Goal: Task Accomplishment & Management: Use online tool/utility

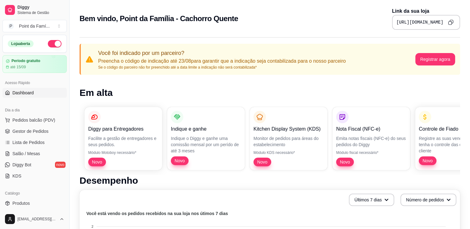
click at [63, 146] on div "Dia a dia Pedidos balcão (PDV) Gestor de Pedidos Lista de Pedidos Salão / Mesas…" at bounding box center [34, 143] width 69 height 81
click at [64, 205] on div "Catálogo Produtos Complementos" at bounding box center [34, 204] width 69 height 36
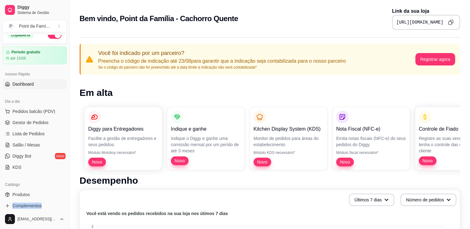
click at [64, 205] on div "Catálogo Produtos Complementos" at bounding box center [34, 196] width 69 height 36
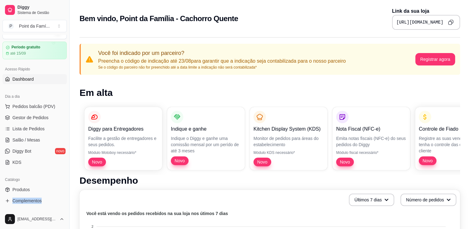
click at [64, 205] on div "Catálogo Produtos Complementos" at bounding box center [34, 191] width 69 height 36
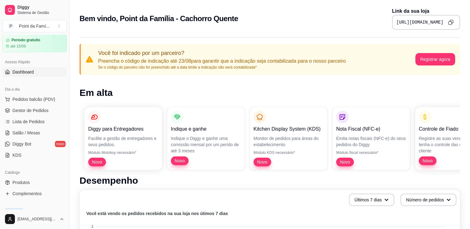
click at [64, 205] on div "Loja aberta Período gratuito até 15/09 Acesso Rápido Dashboard Dia a dia Pedido…" at bounding box center [34, 122] width 69 height 175
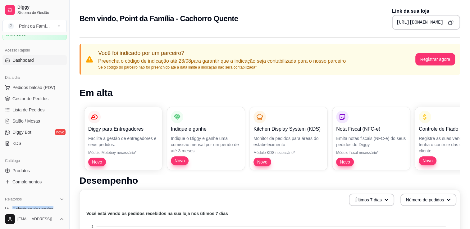
click at [64, 205] on div "Relatórios Relatórios de vendas Relatório de clientes Relatório de mesas Relató…" at bounding box center [34, 221] width 69 height 58
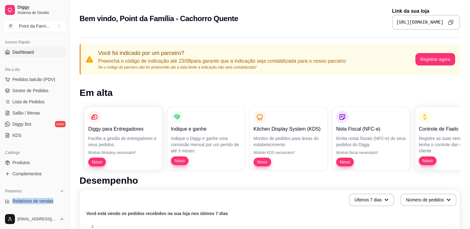
click at [64, 205] on div "Relatórios Relatórios de vendas Relatório de clientes Relatório de mesas Relató…" at bounding box center [34, 213] width 69 height 58
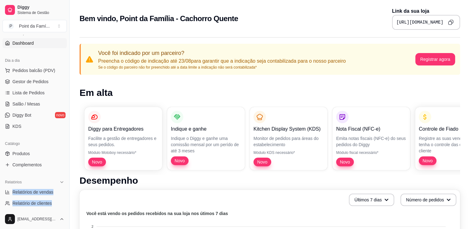
click at [64, 205] on div "Relatórios Relatórios de vendas Relatório de clientes Relatório de mesas Relató…" at bounding box center [34, 204] width 69 height 58
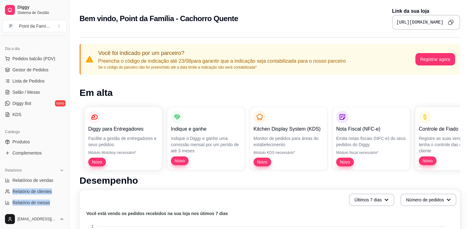
click at [64, 205] on div "Relatórios Relatórios de vendas Relatório de clientes Relatório de mesas Relató…" at bounding box center [34, 192] width 69 height 58
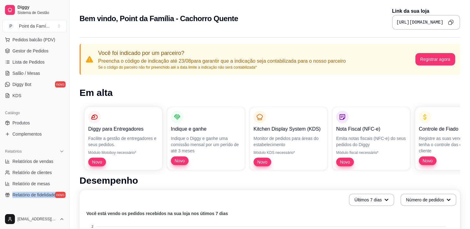
click at [64, 205] on div "Loja aberta Período gratuito até 15/09 Acesso Rápido Dashboard Dia a dia Pedido…" at bounding box center [34, 122] width 69 height 175
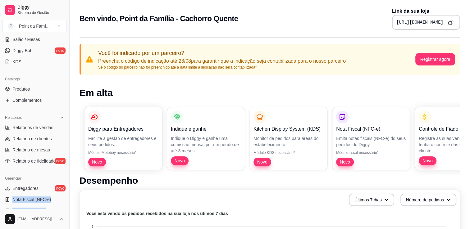
click at [64, 205] on div "Gerenciar Entregadores novo Nota Fiscal (NFC-e) Controle de caixa Controle de f…" at bounding box center [34, 222] width 69 height 103
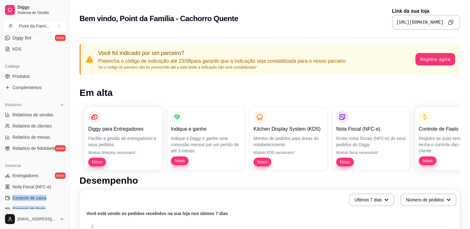
click at [64, 205] on div "Gerenciar Entregadores novo Nota Fiscal (NFC-e) Controle de caixa Controle de f…" at bounding box center [34, 210] width 69 height 103
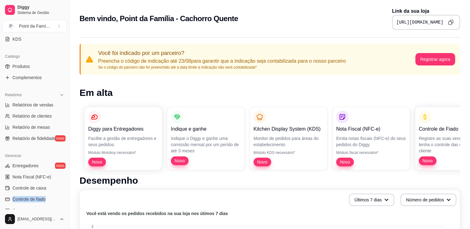
click at [64, 205] on div "Gerenciar Entregadores novo Nota Fiscal (NFC-e) Controle de caixa Controle de f…" at bounding box center [34, 200] width 69 height 103
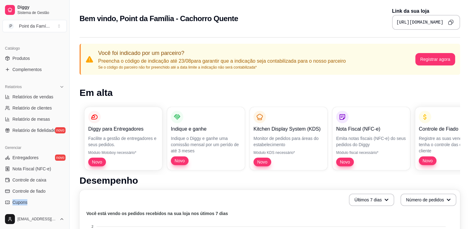
click at [64, 205] on div "Gerenciar Entregadores novo Nota Fiscal (NFC-e) Controle de caixa Controle de f…" at bounding box center [34, 192] width 69 height 103
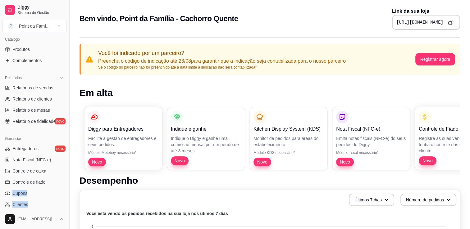
click at [64, 205] on div "Gerenciar Entregadores novo Nota Fiscal (NFC-e) Controle de caixa Controle de f…" at bounding box center [34, 183] width 69 height 103
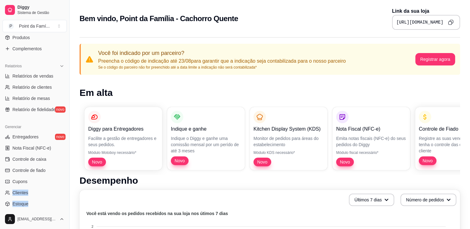
click at [64, 205] on div "Gerenciar Entregadores novo Nota Fiscal (NFC-e) Controle de caixa Controle de f…" at bounding box center [34, 171] width 69 height 103
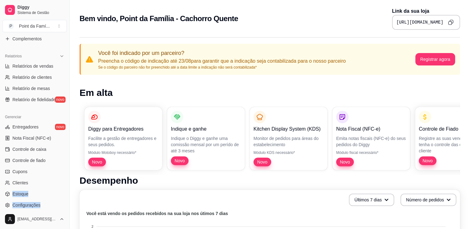
click at [64, 205] on div "Gerenciar Entregadores novo Nota Fiscal (NFC-e) Controle de caixa Controle de f…" at bounding box center [34, 161] width 69 height 103
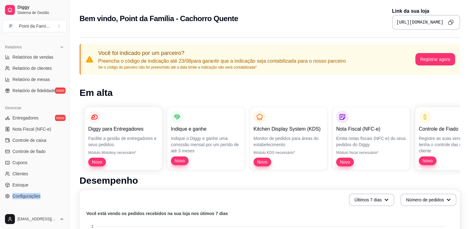
click at [64, 205] on div "Loja aberta Período gratuito até 15/09 Acesso Rápido Dashboard Dia a dia Pedido…" at bounding box center [34, 122] width 69 height 175
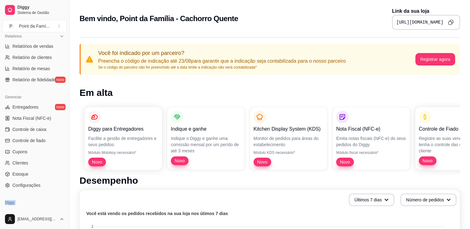
click at [64, 205] on div "Diggy Planos Precisa de ajuda?" at bounding box center [34, 214] width 69 height 36
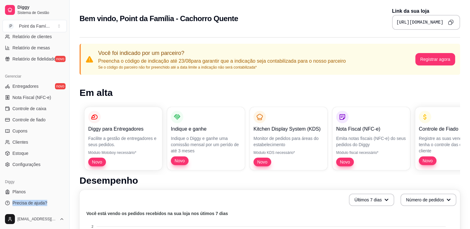
scroll to position [218, 0]
click at [64, 205] on div "Diggy Planos Precisa de ajuda?" at bounding box center [34, 192] width 69 height 36
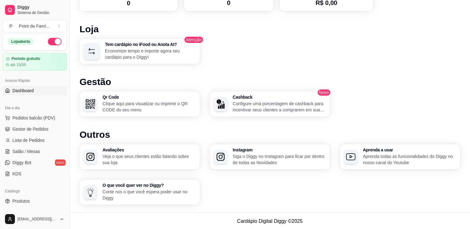
scroll to position [0, 0]
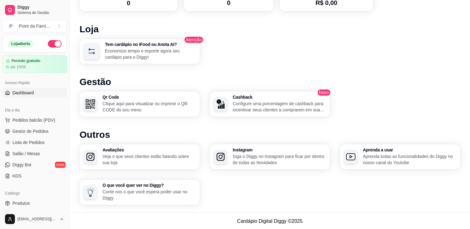
click at [136, 18] on div "Desempenho Últimos 7 dias Número de pedidos Você está vendo os pedidos recebido…" at bounding box center [270, 9] width 381 height 391
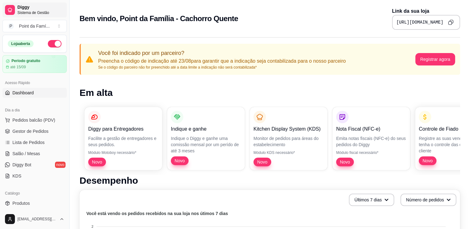
click at [27, 5] on span "Diggy" at bounding box center [40, 8] width 47 height 6
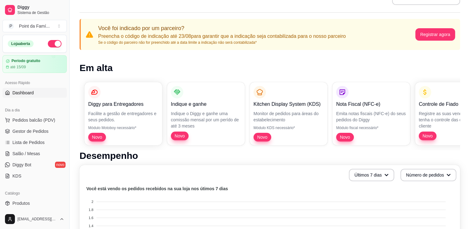
scroll to position [153, 0]
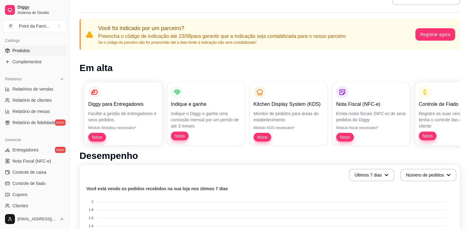
click at [28, 51] on span "Produtos" at bounding box center [20, 51] width 17 height 6
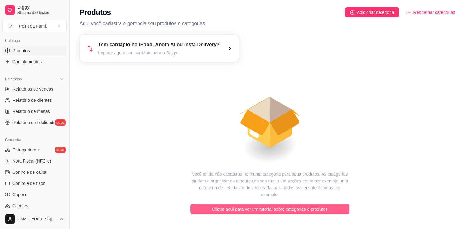
click at [252, 206] on span "Clique aqui para ver um tutorial sobre categorias e produtos" at bounding box center [270, 209] width 116 height 7
click at [267, 124] on icon "animation" at bounding box center [254, 123] width 37 height 26
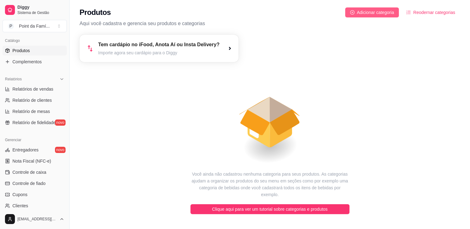
click at [365, 10] on span "Adicionar categoria" at bounding box center [375, 12] width 37 height 7
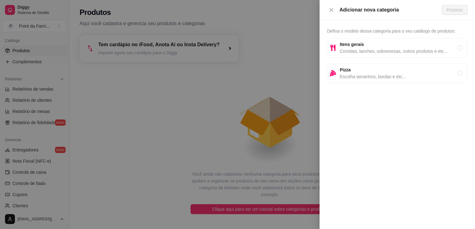
click at [388, 49] on span "Comidas, lanches, sobremesas, outros produtos e etc..." at bounding box center [399, 51] width 118 height 7
radio input "true"
click at [456, 8] on span "Próximo" at bounding box center [455, 10] width 16 height 7
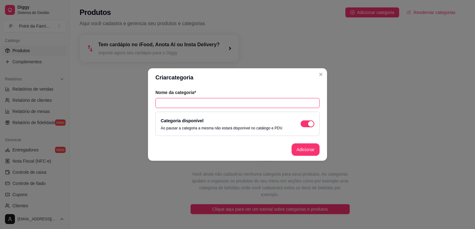
click at [300, 106] on input "text" at bounding box center [237, 103] width 164 height 10
click at [166, 104] on input "Classico" at bounding box center [237, 103] width 164 height 10
type input "Clássico"
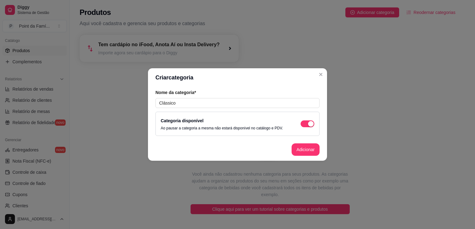
click at [215, 79] on header "Criar categoria" at bounding box center [237, 77] width 179 height 19
click at [307, 150] on button "Adicionar" at bounding box center [305, 150] width 27 height 12
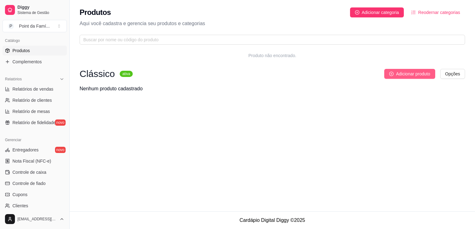
click at [399, 73] on span "Adicionar produto" at bounding box center [413, 74] width 34 height 7
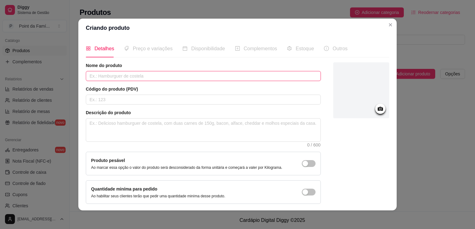
click at [282, 78] on input "text" at bounding box center [203, 76] width 235 height 10
type input "Cachorro-quente clássico"
click at [224, 100] on input "text" at bounding box center [203, 100] width 235 height 10
type input "1"
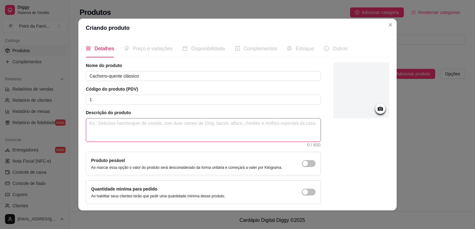
click at [212, 135] on textarea at bounding box center [203, 130] width 234 height 23
click at [211, 141] on textarea at bounding box center [203, 130] width 234 height 23
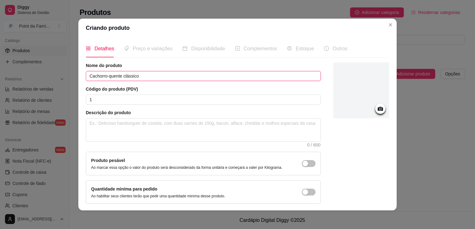
click at [214, 75] on input "Cachorro-quente clássico" at bounding box center [203, 76] width 235 height 10
type input "Cachorro-quente clássico 20cm"
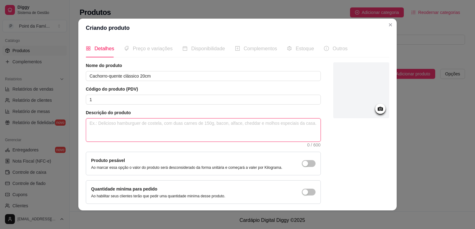
click at [198, 131] on textarea at bounding box center [203, 130] width 234 height 23
type textarea "P"
type textarea "Pã"
type textarea "Pão"
type textarea "Pão,"
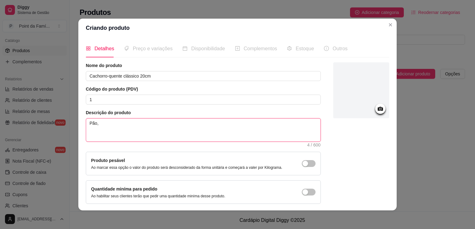
type textarea "Pão,"
type textarea "Pão, s"
type textarea "Pão, sa"
type textarea "Pão, sal"
type textarea "Pão, sals"
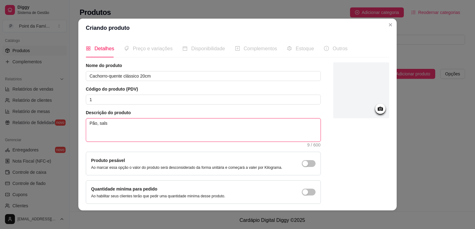
type textarea "Pão, salsi"
type textarea "Pão, salsic"
type textarea "Pão, salsich"
type textarea "Pão, salsicha"
type textarea "Pão, salsicha,"
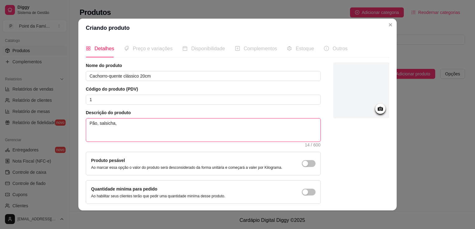
type textarea "Pão, salsicha,"
type textarea "Pão, [PERSON_NAME], m"
type textarea "Pão, [PERSON_NAME], mo"
type textarea "Pão, salsicha, mol"
type textarea "Pão, salsicha, molh"
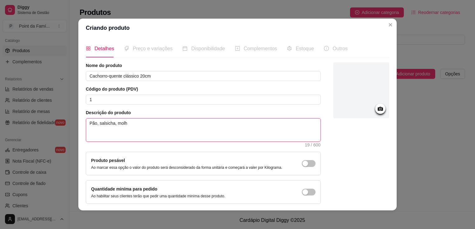
type textarea "Pão, salsicha, molho"
type textarea "Pão, salsicha, molho,"
type textarea "Pão, salsicha, [PERSON_NAME], k"
type textarea "Pão, salsicha, [PERSON_NAME], ke"
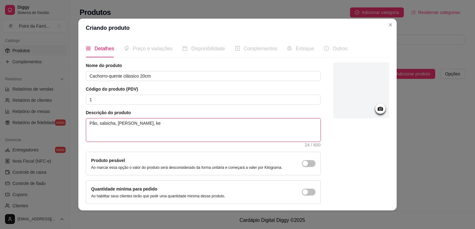
type textarea "Pão, [PERSON_NAME], [PERSON_NAME], ket"
type textarea "Pão, salsicha, molho, ketc"
type textarea "Pão, salsicha, molho, ketch"
type textarea "Pão, salsicha, [PERSON_NAME], ketchu"
type textarea "Pão, salsicha, molho, ketchup"
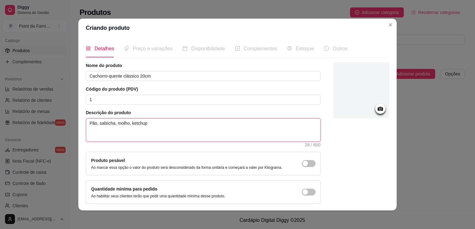
type textarea "Pão, salsicha, molho, ketchup,"
type textarea "Pão, salsicha, [PERSON_NAME], ketchup, m"
type textarea "Pão, [PERSON_NAME], molho, ketchup, mo"
type textarea "Pão, salsicha, molho, ketchup, mos"
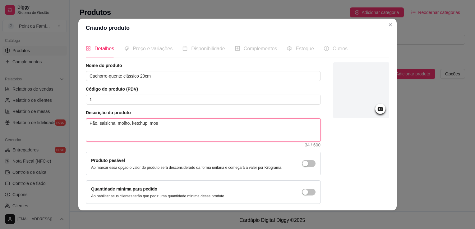
type textarea "Pão, salsicha, molho, ketchup, most"
type textarea "Pão, salsicha, molho, ketchup, mosta"
type textarea "Pão, salsicha, molho, ketchup, [GEOGRAPHIC_DATA]"
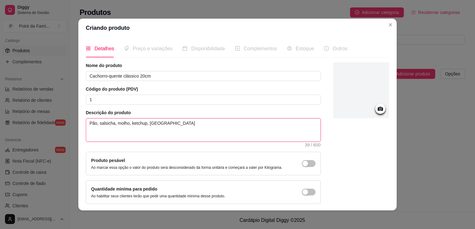
type textarea "Pão, salsicha, molho, ketchup, [GEOGRAPHIC_DATA],"
type textarea "Pão, salsicha, molho, ketchup, [GEOGRAPHIC_DATA], m"
type textarea "Pão, salsicha, molho, ketchup, [GEOGRAPHIC_DATA], [GEOGRAPHIC_DATA]"
type textarea "Pão, salsicha, molho, ketchup, [GEOGRAPHIC_DATA], mai"
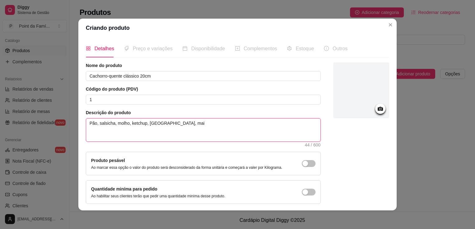
type textarea "Pão, salsicha, molho, ketchup, [GEOGRAPHIC_DATA], maio"
type textarea "Pão, salsicha, molho, ketchup, [GEOGRAPHIC_DATA], maion"
type textarea "Pão, salsicha, molho, ketchup, [GEOGRAPHIC_DATA], [GEOGRAPHIC_DATA]"
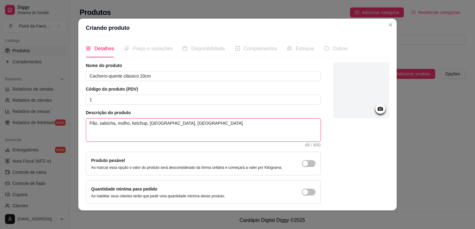
type textarea "Pão, salsicha, molho, ketchup, [GEOGRAPHIC_DATA], [GEOGRAPHIC_DATA]"
type textarea "Pão, salsicha, molho, ketchup, [GEOGRAPHIC_DATA], [GEOGRAPHIC_DATA] e"
type textarea "Pão, salsicha, molho, ketchup, [GEOGRAPHIC_DATA], [GEOGRAPHIC_DATA] e m"
type textarea "Pão, salsicha, molho, ketchup, [GEOGRAPHIC_DATA], [GEOGRAPHIC_DATA] e mo"
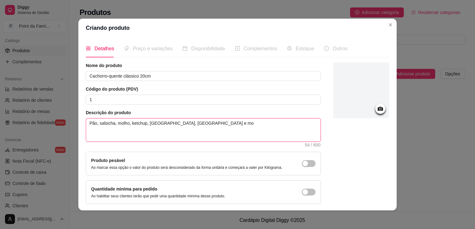
type textarea "Pão, salsicha, molho, ketchup, [GEOGRAPHIC_DATA], [GEOGRAPHIC_DATA] e mol"
type textarea "Pão, salsicha, molho, ketchup, [GEOGRAPHIC_DATA], [GEOGRAPHIC_DATA] e molh"
type textarea "Pão, salsicha, molho, ketchup, [GEOGRAPHIC_DATA], [GEOGRAPHIC_DATA] e molho"
type textarea "Pão, salsicha, molho, ketchup, [GEOGRAPHIC_DATA], maionese e molho v"
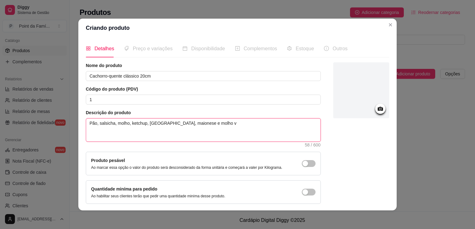
type textarea "Pão, salsicha, molho, ketchup, [GEOGRAPHIC_DATA], [GEOGRAPHIC_DATA] e molho ve"
type textarea "Pão, salsicha, molho, ketchup, [GEOGRAPHIC_DATA], maionese e molho ver"
type textarea "Pão, salsicha, molho, ketchup, [GEOGRAPHIC_DATA], [GEOGRAPHIC_DATA] e molho ve"
type textarea "Pão, salsicha, molho, ketchup, [GEOGRAPHIC_DATA], maionese e molho v"
type textarea "Pão, salsicha, molho, ketchup, [GEOGRAPHIC_DATA], [GEOGRAPHIC_DATA] e molho"
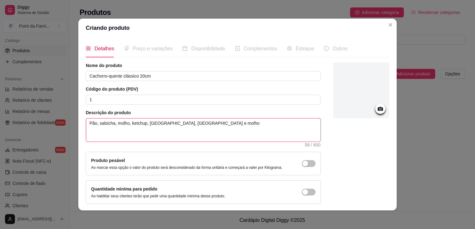
type textarea "Pão, salsicha, molho, ketchup, [GEOGRAPHIC_DATA], [GEOGRAPHIC_DATA] e molho"
type textarea "Pão, salsicha, molho, ketchup, [GEOGRAPHIC_DATA], [GEOGRAPHIC_DATA] e molh"
type textarea "Pão, salsicha, molho, ketchup, [GEOGRAPHIC_DATA], [GEOGRAPHIC_DATA] e mol"
type textarea "Pão, salsicha, molho, ketchup, [GEOGRAPHIC_DATA], [GEOGRAPHIC_DATA] e mo"
type textarea "Pão, salsicha, molho, ketchup, [GEOGRAPHIC_DATA], [GEOGRAPHIC_DATA] e m"
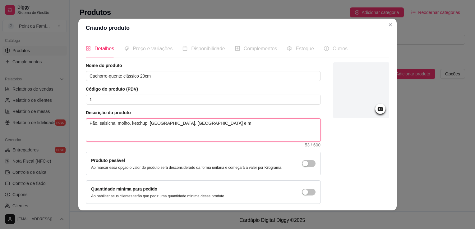
type textarea "Pão, salsicha, molho, ketchup, [GEOGRAPHIC_DATA], [GEOGRAPHIC_DATA] e"
type textarea "Pão, salsicha, molho, ketchup, [GEOGRAPHIC_DATA], [GEOGRAPHIC_DATA]"
type textarea "Pão, salsicha, molho, ketchup, [GEOGRAPHIC_DATA], [GEOGRAPHIC_DATA],"
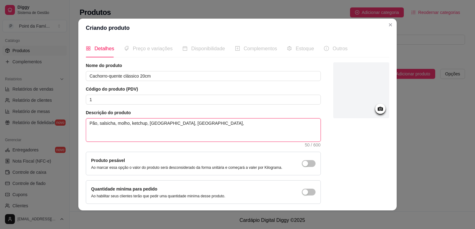
type textarea "Pão, salsicha, molho, ketchup, [GEOGRAPHIC_DATA], [GEOGRAPHIC_DATA],"
type textarea "Pão, salsicha, molho, ketchup, [GEOGRAPHIC_DATA], [GEOGRAPHIC_DATA], m"
type textarea "Pão, salsicha, molho, ketchup, [GEOGRAPHIC_DATA], [GEOGRAPHIC_DATA], [GEOGRAPHI…"
type textarea "Pão, salsicha, molho, ketchup, [GEOGRAPHIC_DATA], [GEOGRAPHIC_DATA], mol"
type textarea "Pão, salsicha, molho, ketchup, [GEOGRAPHIC_DATA], [GEOGRAPHIC_DATA], molh"
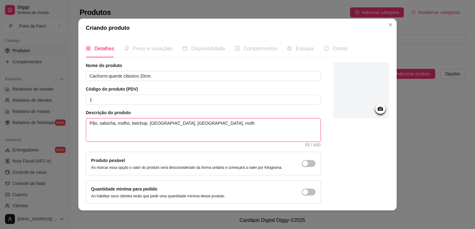
type textarea "Pão, salsicha, molho, ketchup, [GEOGRAPHIC_DATA], [GEOGRAPHIC_DATA], molho"
type textarea "Pão, salsicha, molho, ketchup, [GEOGRAPHIC_DATA], [GEOGRAPHIC_DATA], molho v"
type textarea "Pão, salsicha, molho, ketchup, [GEOGRAPHIC_DATA], [GEOGRAPHIC_DATA], molho ve"
type textarea "Pão, salsicha, molho, ketchup, [GEOGRAPHIC_DATA], [GEOGRAPHIC_DATA], molho ver"
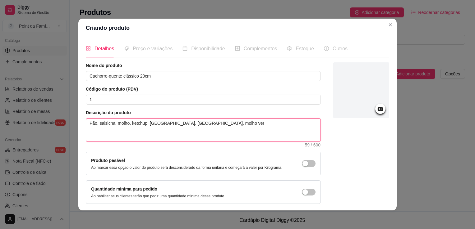
type textarea "Pão, salsicha, molho, ketchup, [GEOGRAPHIC_DATA], maionese, molho verd"
type textarea "Pão, salsicha, molho, ketchup, [GEOGRAPHIC_DATA], [GEOGRAPHIC_DATA], [GEOGRAPHI…"
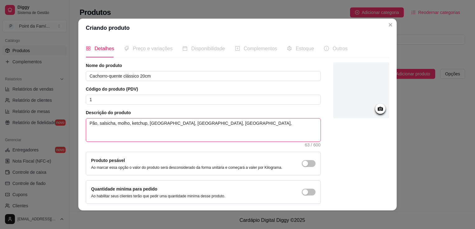
type textarea "Pão, salsicha, molho, ketchup, [GEOGRAPHIC_DATA], [GEOGRAPHIC_DATA], [GEOGRAPHI…"
type textarea "Pão, salsicha, molho, ketchup, [GEOGRAPHIC_DATA], maionese, molho verde, b"
type textarea "Pão, salsicha, molho, ketchup, [GEOGRAPHIC_DATA], [GEOGRAPHIC_DATA], [GEOGRAPHI…"
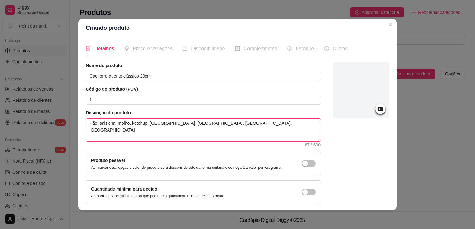
type textarea "Pão, salsicha, molho, ketchup, [GEOGRAPHIC_DATA], [GEOGRAPHIC_DATA], [GEOGRAPHI…"
click at [291, 122] on textarea "Pão, salsicha, molho, ketchup, [GEOGRAPHIC_DATA], maionese, molho verde, batata…" at bounding box center [203, 130] width 234 height 23
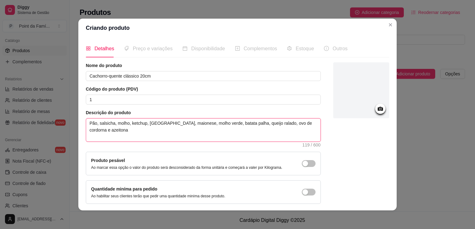
click at [286, 123] on textarea "Pão, salsicha, molho, ketchup, [GEOGRAPHIC_DATA], maionese, molho verde, batata…" at bounding box center [203, 130] width 234 height 23
click at [141, 131] on textarea "Pão, salsicha, molho, ketchup, [GEOGRAPHIC_DATA], maionese, molho verde, batata…" at bounding box center [203, 130] width 234 height 23
click at [111, 122] on textarea "Pão, salsicha, molho, ketchup, [GEOGRAPHIC_DATA], maionese, molho verde, batata…" at bounding box center [203, 130] width 234 height 23
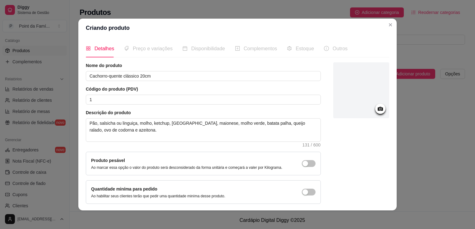
click at [151, 149] on div "Nome do produto Cachorro-quente clássico 20cm Código do produto (PDV) 1 Descriç…" at bounding box center [203, 134] width 235 height 142
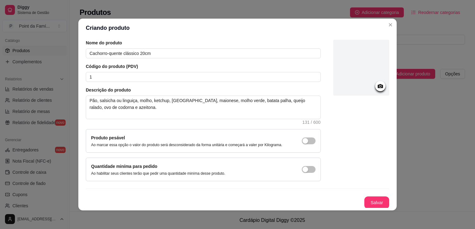
scroll to position [1, 0]
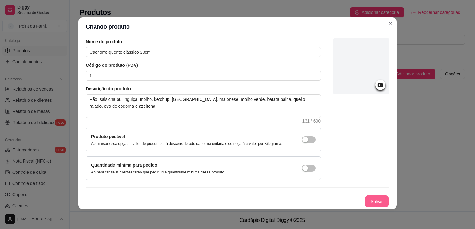
click at [368, 203] on button "Salvar" at bounding box center [377, 202] width 24 height 12
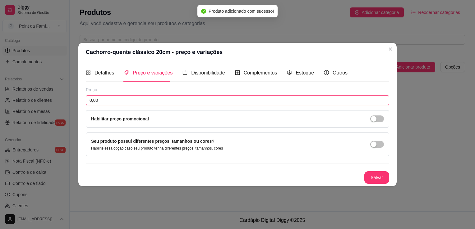
click at [262, 98] on input "0,00" at bounding box center [237, 100] width 303 height 10
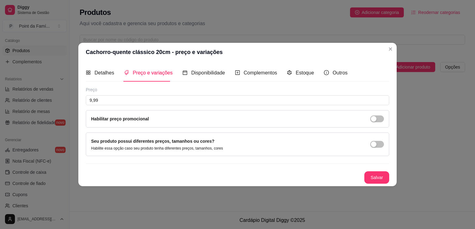
click at [362, 167] on div "Preço 9,99 Habilitar preço promocional Seu produto possui diferentes preços, ta…" at bounding box center [237, 135] width 303 height 97
click at [377, 180] on button "Salvar" at bounding box center [377, 178] width 24 height 12
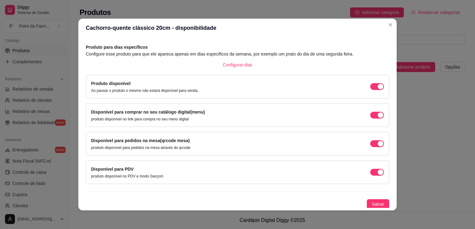
scroll to position [25, 0]
click at [372, 204] on span "Salvar" at bounding box center [378, 204] width 12 height 7
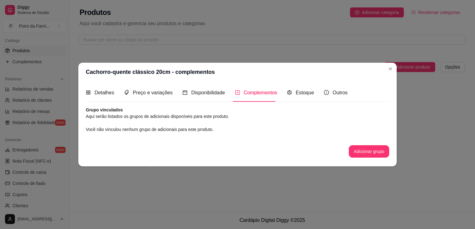
scroll to position [0, 0]
click at [376, 150] on button "Adicionar grupo" at bounding box center [369, 152] width 39 height 12
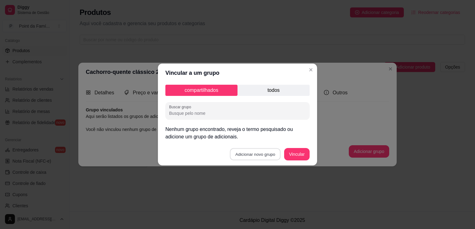
click at [267, 151] on button "Adicionar novo grupo" at bounding box center [255, 155] width 51 height 12
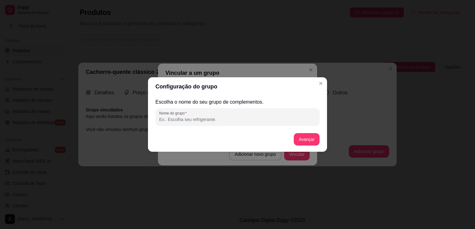
click at [212, 121] on input "Nome do grupo" at bounding box center [237, 120] width 157 height 6
click at [305, 141] on button "Avançar" at bounding box center [306, 140] width 25 height 12
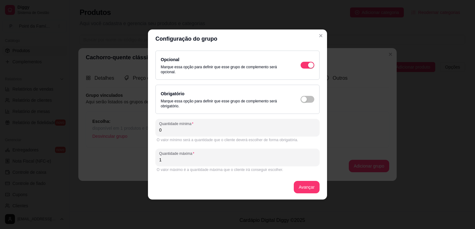
click at [254, 131] on input "0" at bounding box center [237, 130] width 157 height 6
click at [311, 97] on div "Obrigatório Marque essa opção para definir que esse grupo de complemento será o…" at bounding box center [238, 99] width 154 height 19
click at [311, 69] on span "button" at bounding box center [308, 65] width 14 height 7
click at [312, 192] on button "Avançar" at bounding box center [306, 188] width 25 height 12
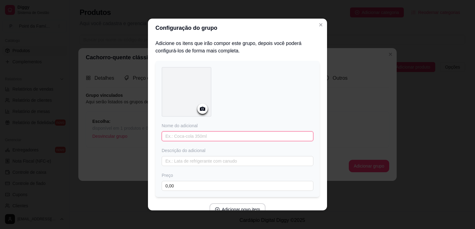
click at [200, 137] on input "text" at bounding box center [238, 137] width 152 height 10
click at [250, 207] on button "Adicionar novo item" at bounding box center [237, 210] width 55 height 12
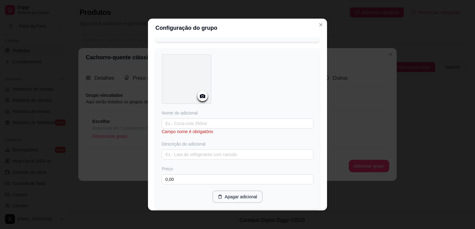
scroll to position [187, 0]
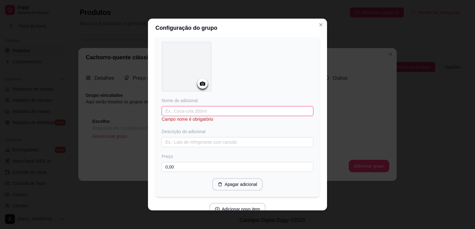
click at [217, 109] on input "text" at bounding box center [238, 111] width 152 height 10
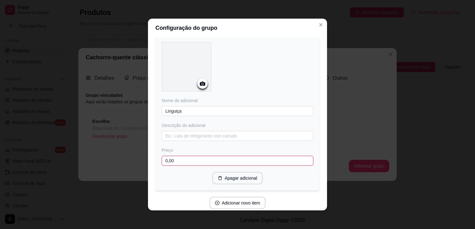
click at [206, 159] on input "0,00" at bounding box center [238, 161] width 152 height 10
click at [236, 197] on button "Adicionar novo item" at bounding box center [237, 203] width 55 height 12
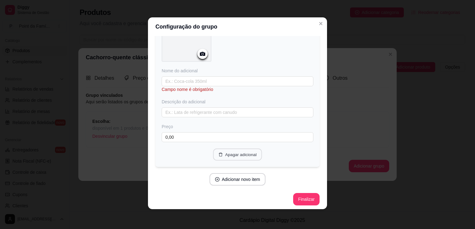
scroll to position [210, 0]
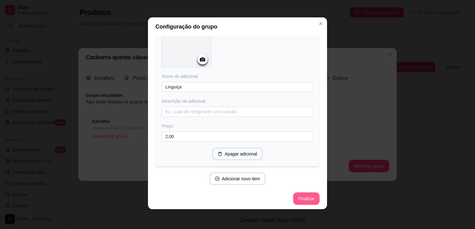
click at [301, 199] on button "Finalizar" at bounding box center [306, 199] width 26 height 12
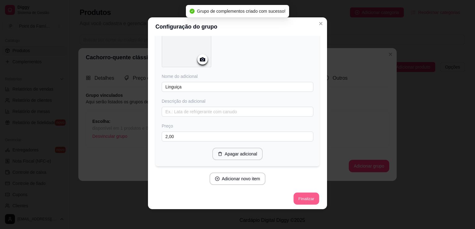
click at [301, 199] on button "Finalizar" at bounding box center [306, 199] width 25 height 12
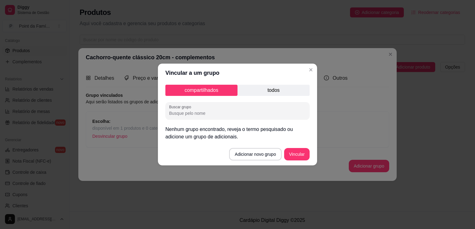
click at [248, 115] on input "Buscar grupo" at bounding box center [237, 113] width 137 height 6
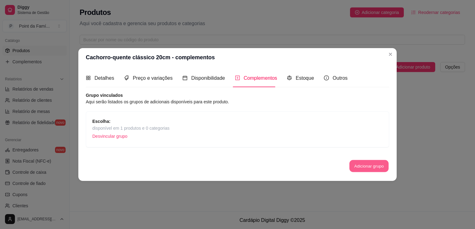
click at [371, 170] on button "Adicionar grupo" at bounding box center [369, 166] width 39 height 12
click at [299, 80] on span "Estoque" at bounding box center [305, 78] width 18 height 5
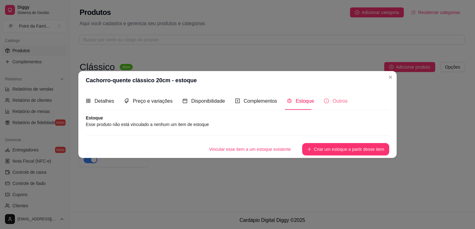
click at [334, 108] on div "Outros" at bounding box center [336, 101] width 24 height 18
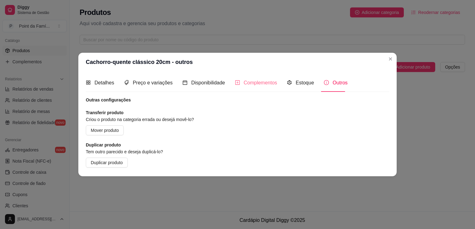
click at [255, 76] on div "Complementos" at bounding box center [256, 83] width 42 height 18
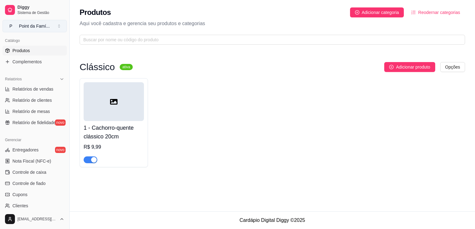
click at [54, 28] on button "P Point da Famí ..." at bounding box center [34, 26] width 64 height 12
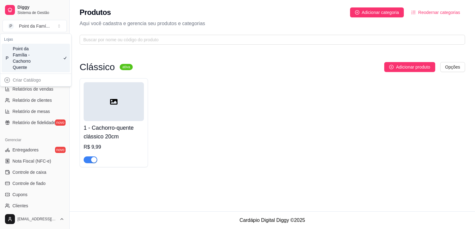
click at [59, 56] on div "P Point da Família - Cachorro Quente" at bounding box center [36, 58] width 68 height 29
click at [248, 15] on div "Produtos Adicionar categoria Reodernar categorias" at bounding box center [273, 12] width 386 height 10
click at [67, 206] on button "Toggle Sidebar" at bounding box center [69, 114] width 5 height 229
click at [67, 206] on div "Diggy Sistema de Gestão P Point da Famí ... Loja aberta Período gratuito até 15…" at bounding box center [237, 114] width 475 height 229
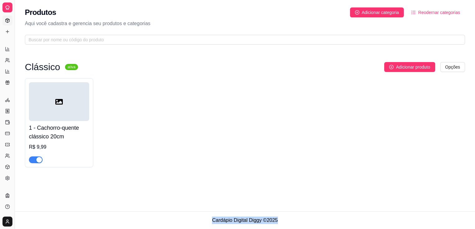
scroll to position [92, 0]
click at [67, 206] on div "Produtos Adicionar categoria Reodernar categorias Aqui você cadastra e gerencia…" at bounding box center [245, 106] width 460 height 212
click at [7, 35] on div "Relatórios" at bounding box center [7, 40] width 10 height 10
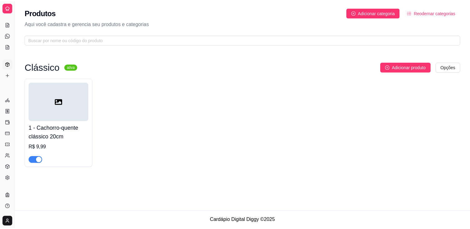
scroll to position [49, 0]
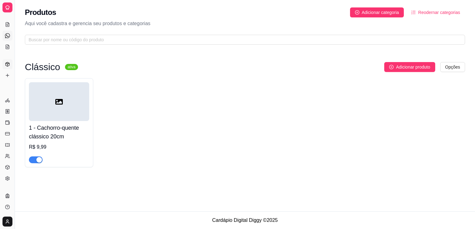
click at [9, 39] on link "Diggy Bot novo" at bounding box center [7, 36] width 10 height 10
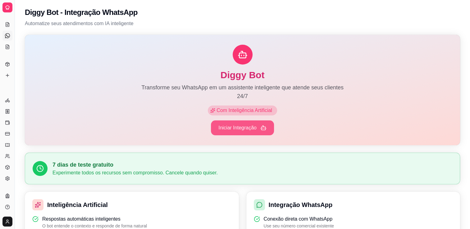
click at [238, 125] on button "Iniciar Integração" at bounding box center [242, 128] width 63 height 15
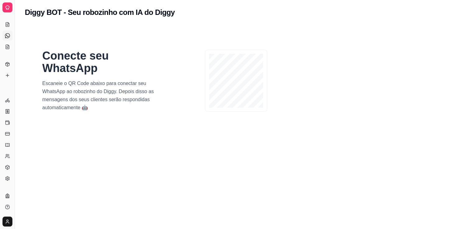
click at [238, 125] on section "Conecte seu WhatsApp Escaneie o QR Code abaixo para conectar seu WhatsApp ao ro…" at bounding box center [243, 139] width 436 height 229
click at [32, 95] on div "Conecte seu WhatsApp Escaneie o QR Code abaixo para conectar seu WhatsApp ao ro…" at bounding box center [169, 80] width 279 height 87
click at [11, 20] on link "Salão / Mesas" at bounding box center [7, 25] width 10 height 10
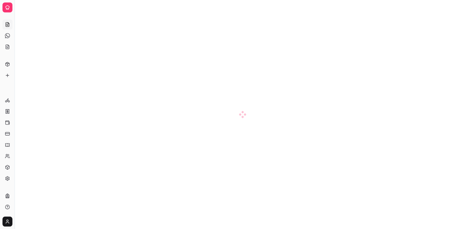
click at [11, 20] on link "Salão / Mesas" at bounding box center [7, 25] width 10 height 10
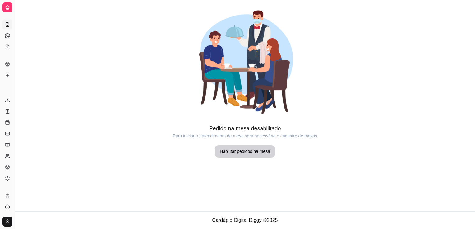
click at [7, 223] on html "Diggy Sistema de Gestão P Point da Famí ... Loja aberta Período gratuito até 15…" at bounding box center [237, 114] width 475 height 229
click at [12, 196] on link "Configurações" at bounding box center [35, 200] width 67 height 10
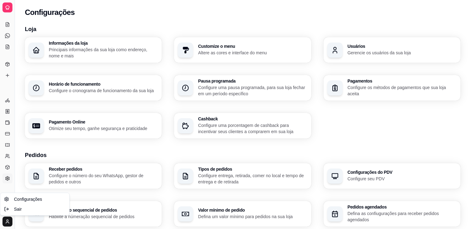
click at [343, 124] on html "Diggy Sistema de Gestão P Point da Famí ... Loja aberta Período gratuito até 15…" at bounding box center [237, 114] width 475 height 229
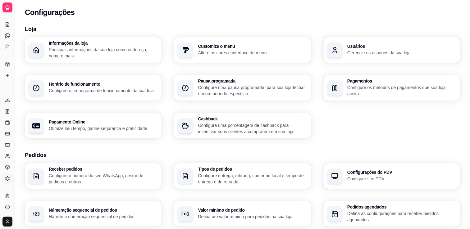
click at [343, 124] on div "Informações da loja Principais informações da sua loja como endereço, nome e ma…" at bounding box center [243, 87] width 436 height 101
drag, startPoint x: 343, startPoint y: 124, endPoint x: 348, endPoint y: 125, distance: 5.4
click at [348, 125] on div "Informações da loja Principais informações da sua loja como endereço, nome e ma…" at bounding box center [243, 87] width 436 height 101
click at [8, 10] on icon at bounding box center [7, 7] width 5 height 5
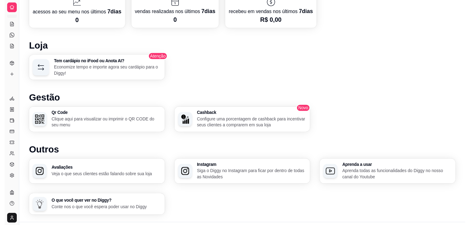
scroll to position [357, 0]
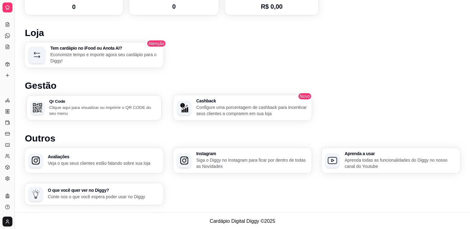
click at [75, 109] on p "Clique aqui para visualizar ou imprimir o QR CODE do seu menu" at bounding box center [103, 110] width 109 height 12
click at [16, 89] on button "Toggle Sidebar" at bounding box center [14, 114] width 5 height 229
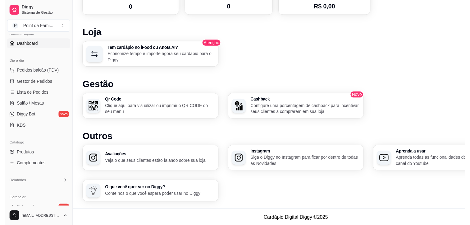
scroll to position [45, 0]
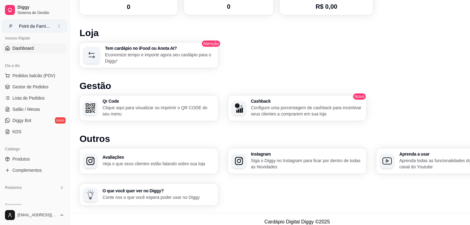
click at [58, 27] on button "P Point da Famí ..." at bounding box center [34, 26] width 64 height 12
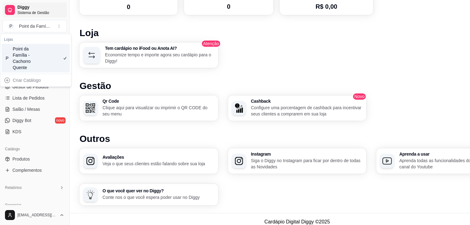
click at [52, 9] on span "Diggy" at bounding box center [40, 8] width 47 height 6
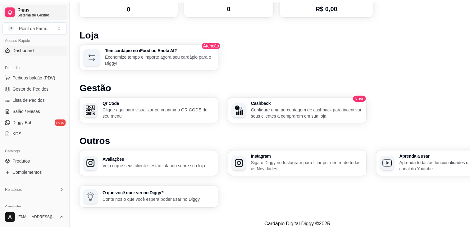
scroll to position [0, 0]
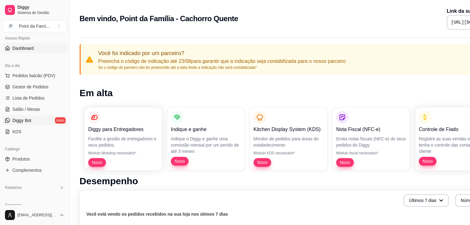
click at [25, 121] on span "Diggy Bot" at bounding box center [21, 120] width 19 height 6
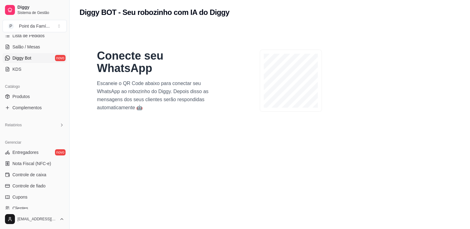
scroll to position [95, 0]
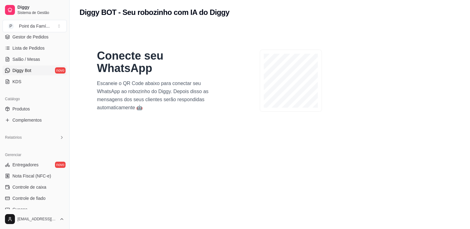
click at [25, 121] on span "Complementos" at bounding box center [26, 120] width 29 height 6
